Goal: Information Seeking & Learning: Learn about a topic

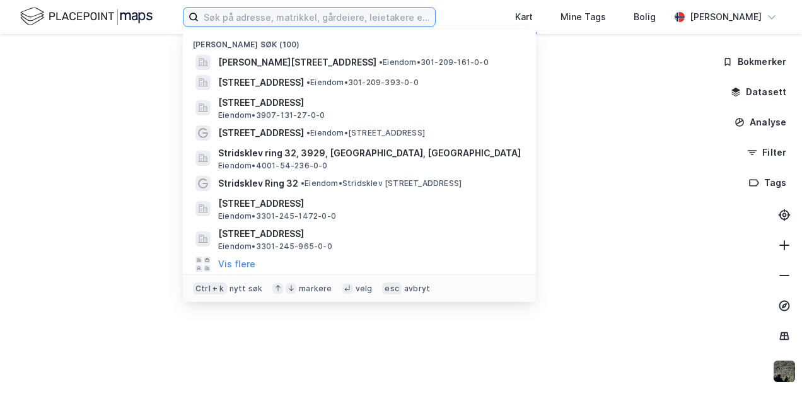
click at [239, 16] on input at bounding box center [317, 17] width 236 height 19
paste input "[STREET_ADDRESS]"
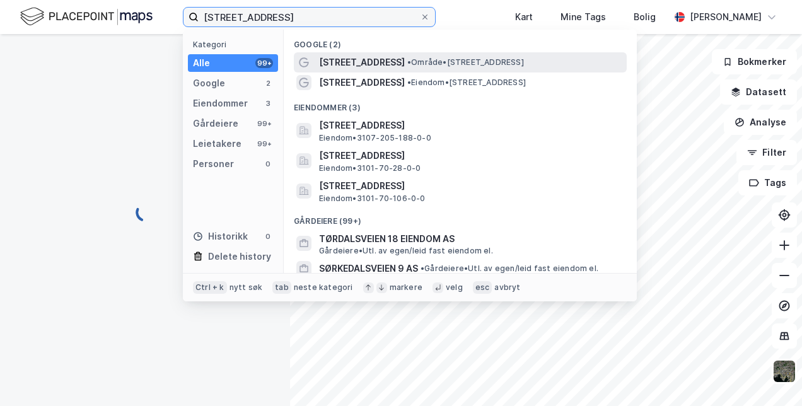
type input "[STREET_ADDRESS]"
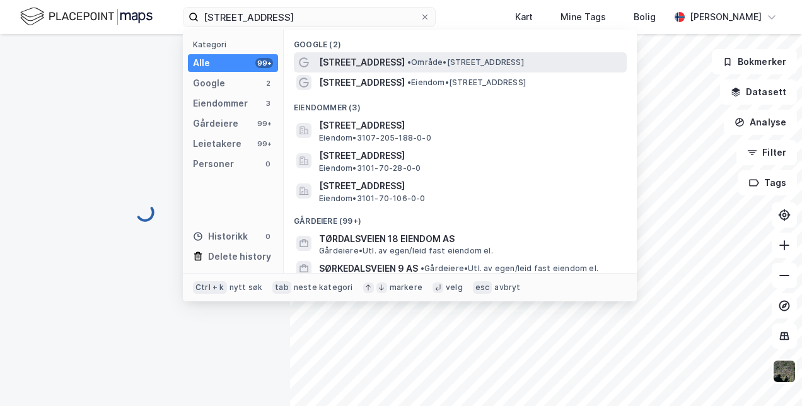
click at [524, 64] on span "• Område • [STREET_ADDRESS]" at bounding box center [465, 62] width 117 height 10
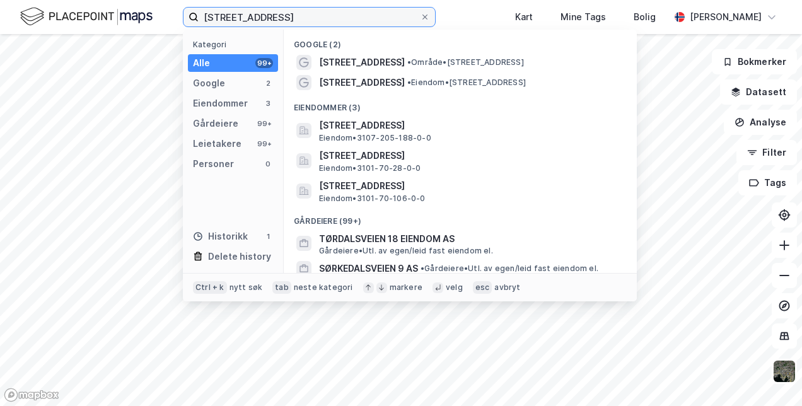
click at [301, 18] on input "[STREET_ADDRESS]" at bounding box center [309, 17] width 221 height 19
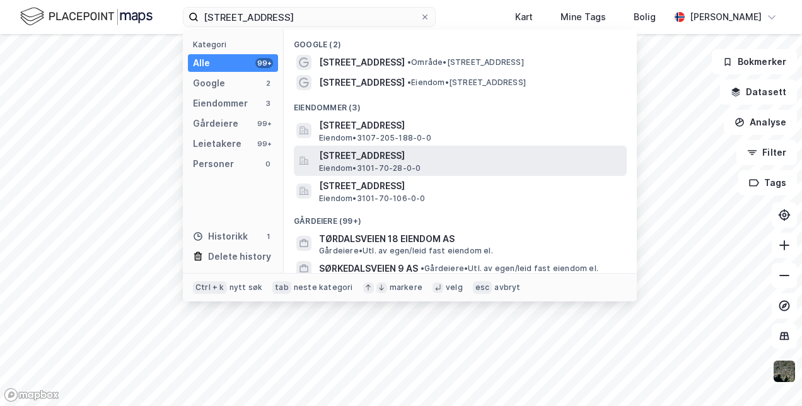
click at [367, 159] on span "[STREET_ADDRESS]" at bounding box center [470, 155] width 303 height 15
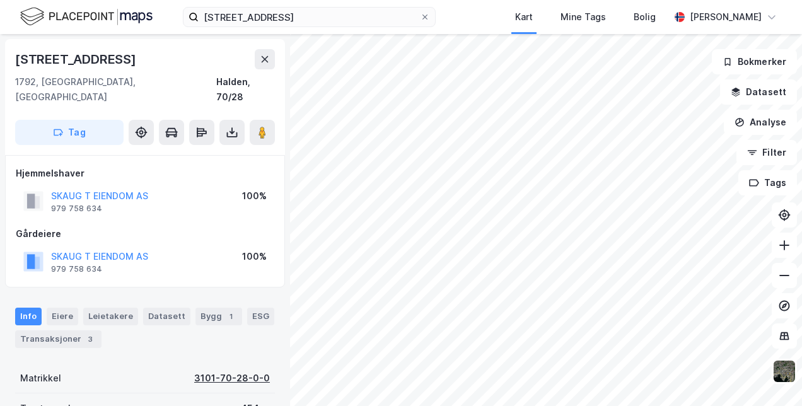
scroll to position [63, 0]
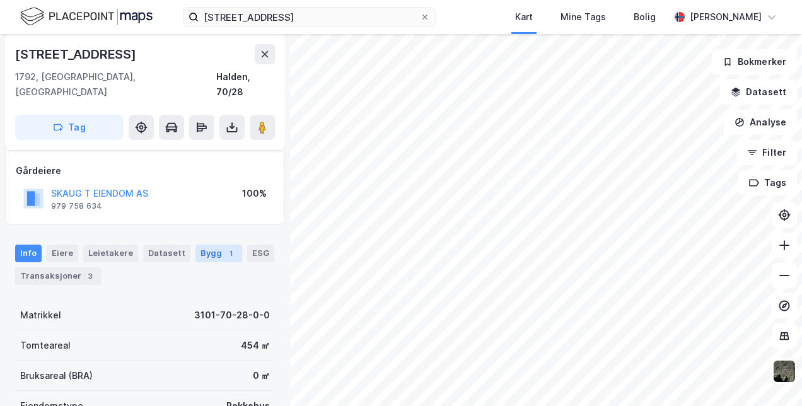
click at [224, 247] on div "1" at bounding box center [230, 253] width 13 height 13
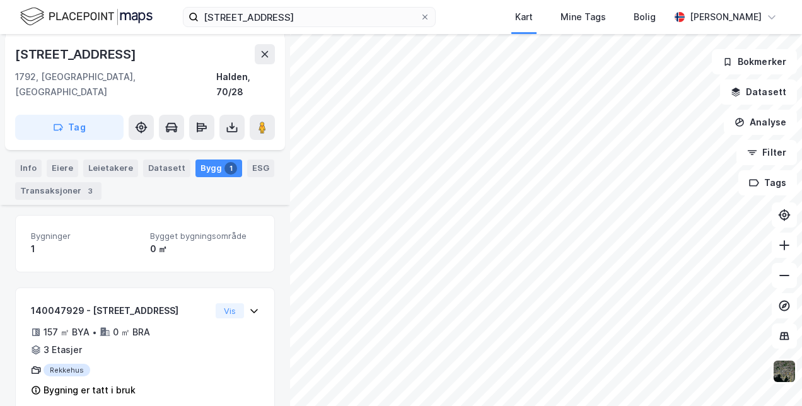
scroll to position [154, 0]
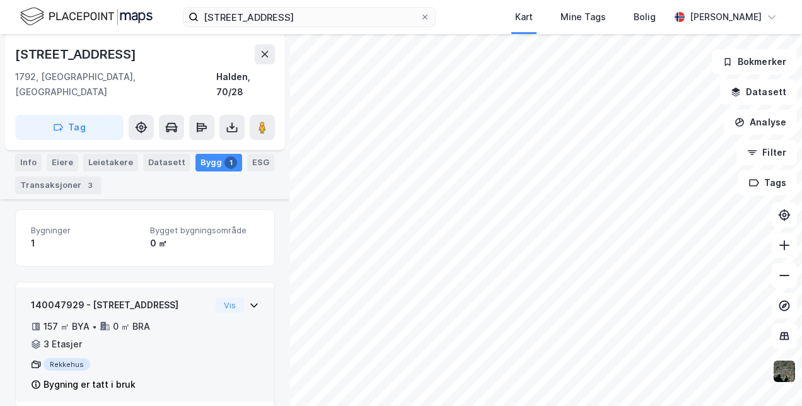
click at [98, 358] on div "Rekkehus" at bounding box center [121, 364] width 180 height 13
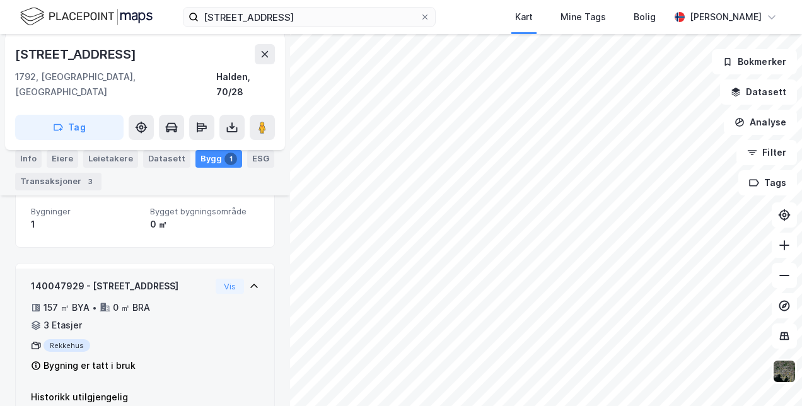
scroll to position [190, 0]
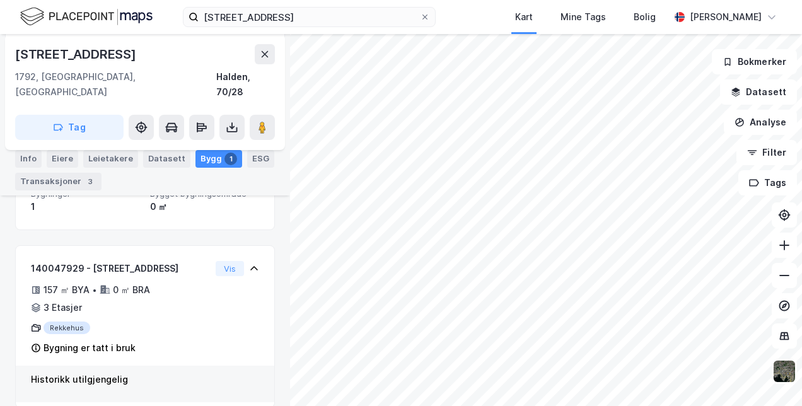
click at [88, 372] on div "Historikk utilgjengelig" at bounding box center [145, 379] width 228 height 15
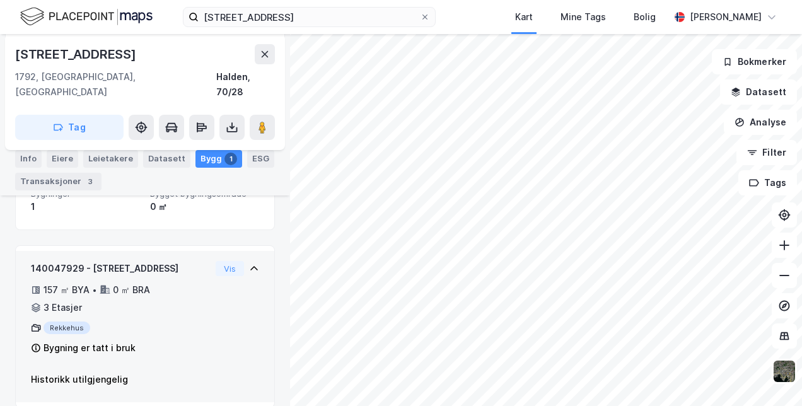
click at [96, 340] on div "Bygning er tatt i bruk" at bounding box center [89, 347] width 92 height 15
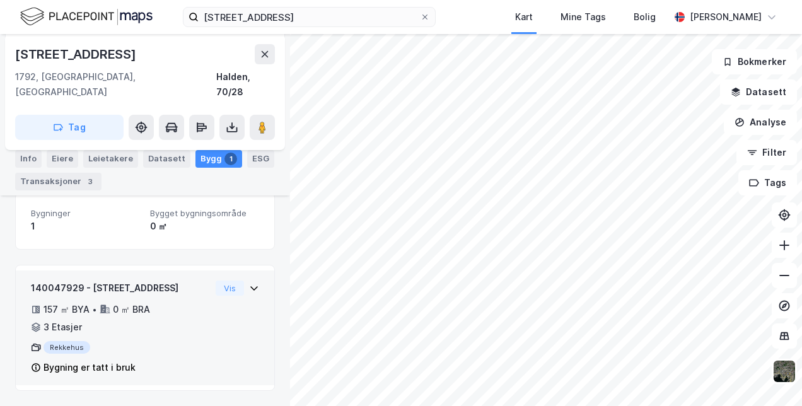
scroll to position [154, 0]
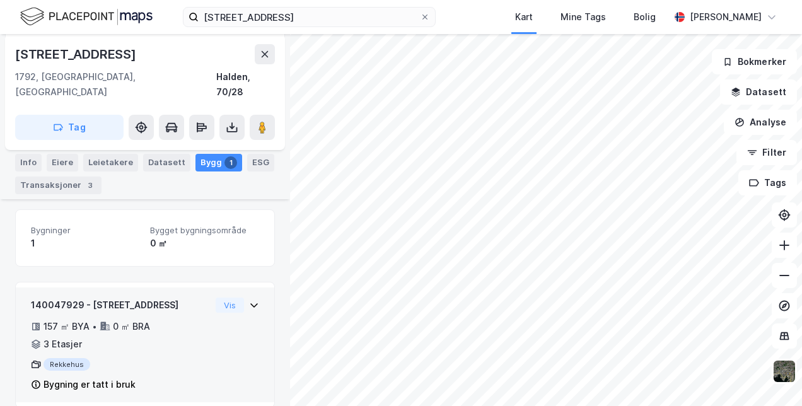
click at [238, 297] on div "Vis" at bounding box center [237, 304] width 43 height 15
